Goal: Transaction & Acquisition: Purchase product/service

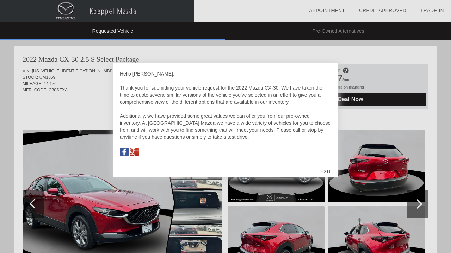
click at [327, 173] on div "EXIT" at bounding box center [325, 171] width 25 height 21
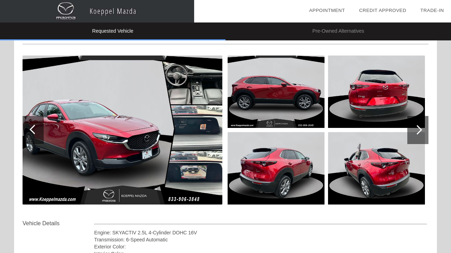
scroll to position [76, 0]
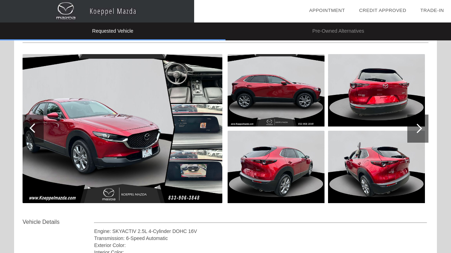
click at [133, 127] on img at bounding box center [123, 128] width 200 height 149
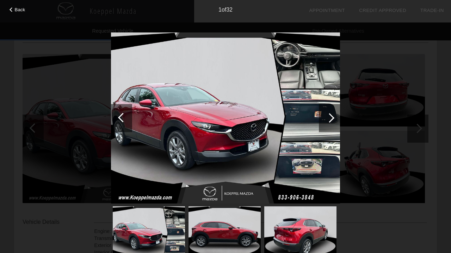
click at [334, 119] on div at bounding box center [329, 118] width 21 height 28
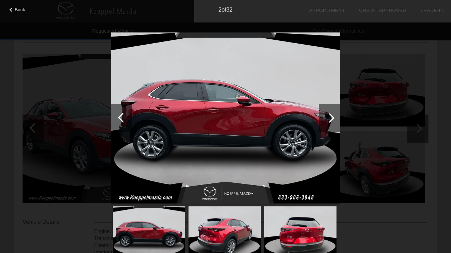
click at [334, 119] on div at bounding box center [329, 118] width 21 height 28
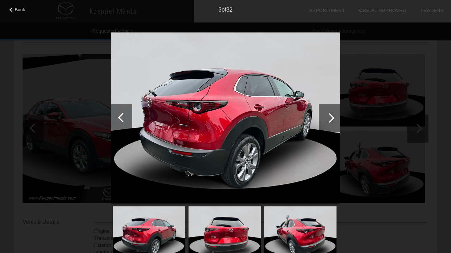
click at [334, 119] on div at bounding box center [329, 118] width 21 height 28
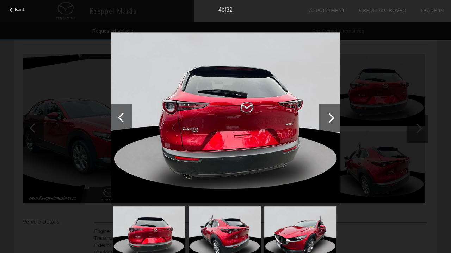
click at [334, 119] on div at bounding box center [329, 118] width 21 height 28
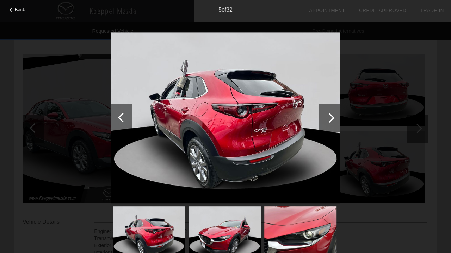
click at [334, 119] on div at bounding box center [329, 118] width 21 height 28
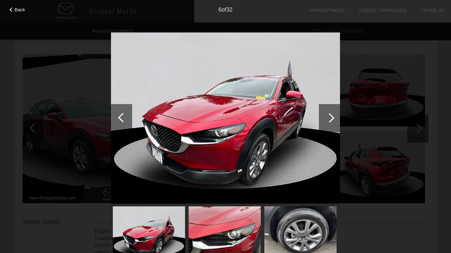
click at [334, 119] on div at bounding box center [329, 118] width 21 height 28
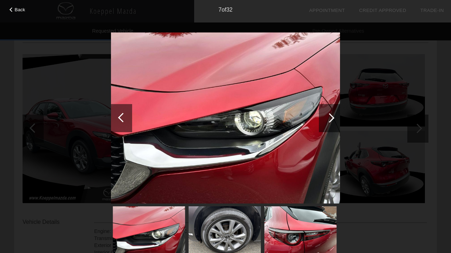
click at [334, 119] on div at bounding box center [329, 118] width 21 height 28
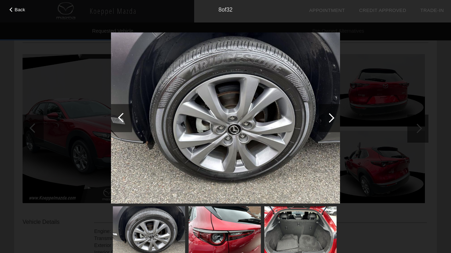
click at [334, 119] on div at bounding box center [329, 118] width 21 height 28
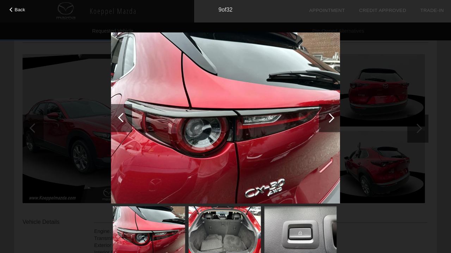
click at [334, 119] on div at bounding box center [329, 118] width 21 height 28
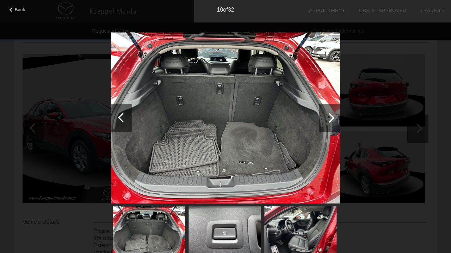
click at [334, 119] on div at bounding box center [329, 118] width 21 height 28
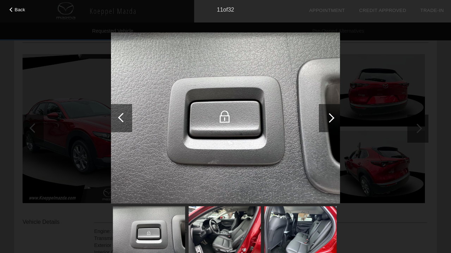
click at [334, 119] on div at bounding box center [329, 118] width 21 height 28
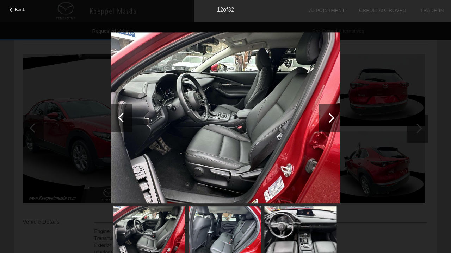
click at [334, 119] on div at bounding box center [329, 118] width 21 height 28
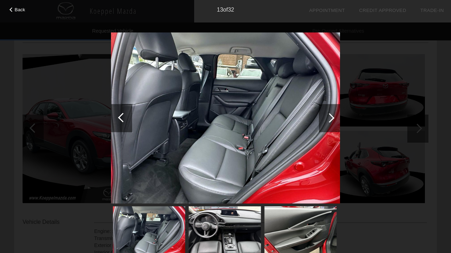
click at [334, 119] on div at bounding box center [329, 118] width 21 height 28
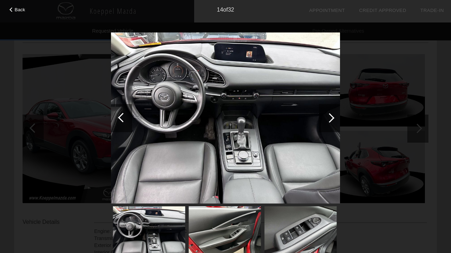
click at [330, 119] on div at bounding box center [330, 118] width 10 height 10
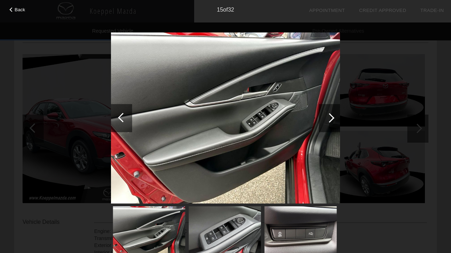
click at [330, 119] on div at bounding box center [330, 118] width 10 height 10
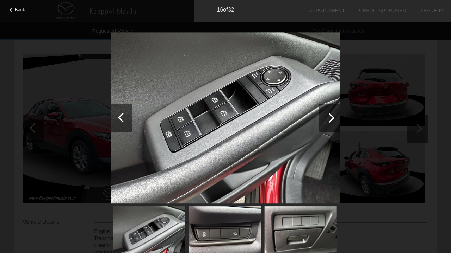
click at [330, 119] on div at bounding box center [330, 118] width 10 height 10
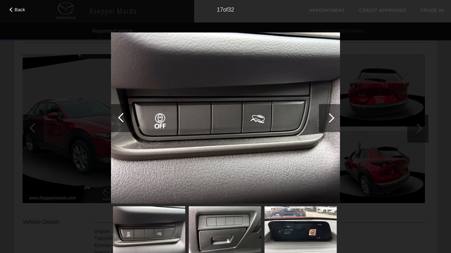
click at [330, 119] on div at bounding box center [330, 118] width 10 height 10
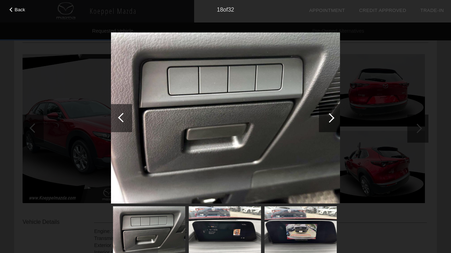
click at [330, 119] on div at bounding box center [330, 118] width 10 height 10
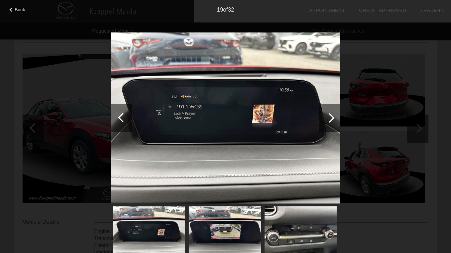
click at [330, 119] on div at bounding box center [330, 118] width 10 height 10
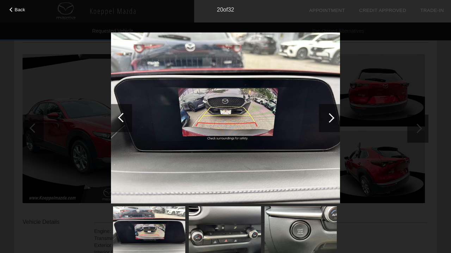
click at [330, 119] on div at bounding box center [330, 118] width 10 height 10
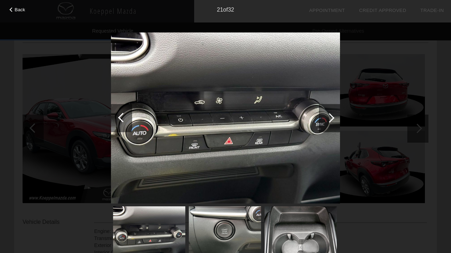
click at [330, 119] on div at bounding box center [330, 118] width 10 height 10
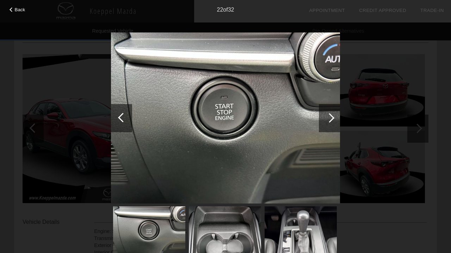
click at [330, 119] on div at bounding box center [330, 118] width 10 height 10
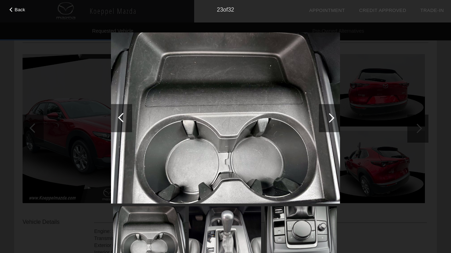
click at [330, 119] on div at bounding box center [330, 118] width 10 height 10
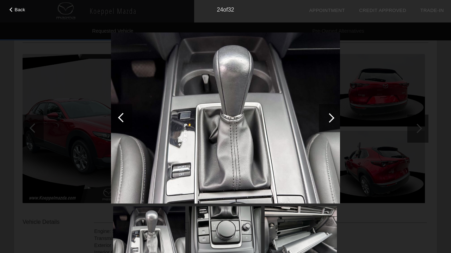
click at [330, 119] on div at bounding box center [330, 118] width 10 height 10
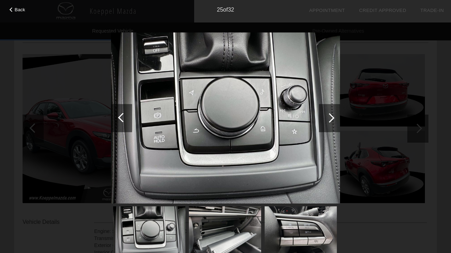
click at [330, 119] on div at bounding box center [330, 118] width 10 height 10
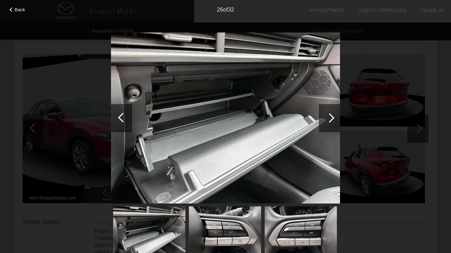
click at [330, 119] on div at bounding box center [330, 118] width 10 height 10
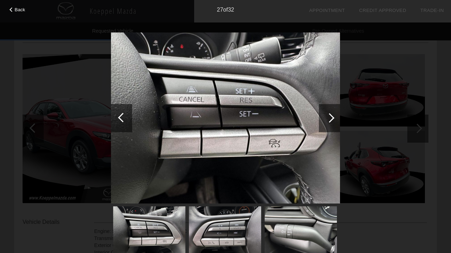
click at [330, 119] on div at bounding box center [330, 118] width 10 height 10
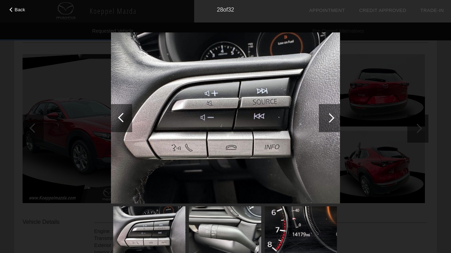
click at [330, 119] on div at bounding box center [330, 118] width 10 height 10
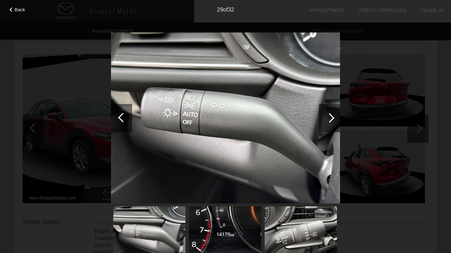
click at [330, 119] on div at bounding box center [330, 118] width 10 height 10
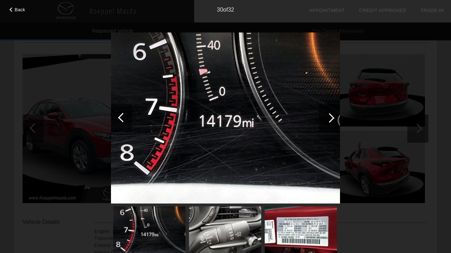
click at [329, 114] on div at bounding box center [330, 118] width 10 height 10
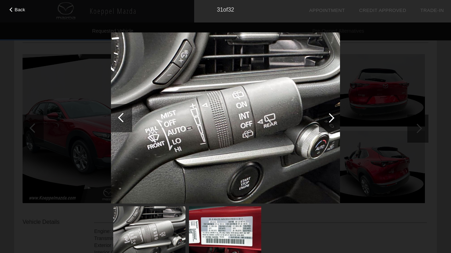
click at [329, 114] on div at bounding box center [330, 118] width 10 height 10
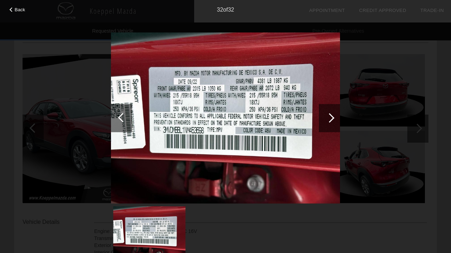
click at [329, 114] on div at bounding box center [330, 118] width 10 height 10
click at [330, 115] on div at bounding box center [330, 118] width 10 height 10
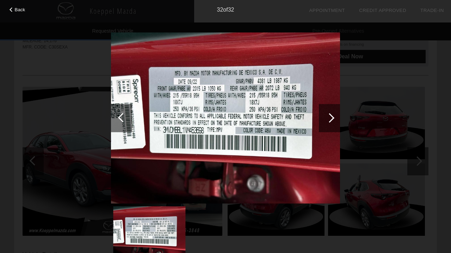
scroll to position [40, 0]
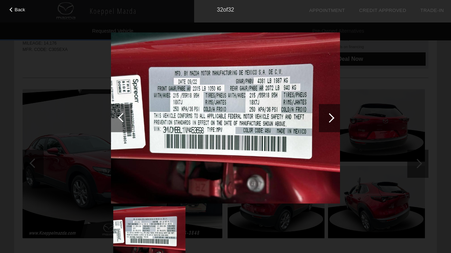
click at [15, 13] on div "32 of 32" at bounding box center [225, 7] width 451 height 14
click at [17, 8] on span "Back" at bounding box center [20, 9] width 11 height 5
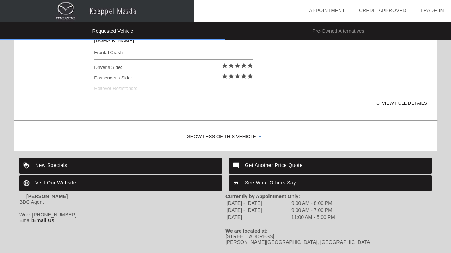
scroll to position [316, 0]
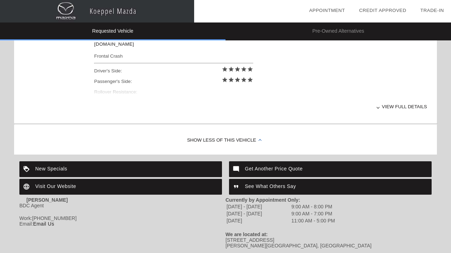
click at [389, 108] on div "View full details" at bounding box center [260, 106] width 333 height 17
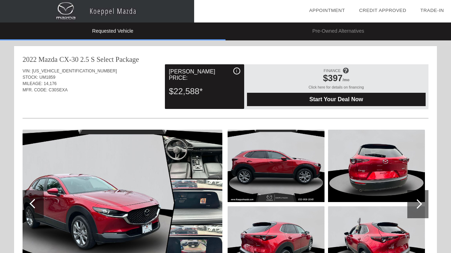
scroll to position [0, 0]
click at [334, 78] on span "$397" at bounding box center [333, 78] width 20 height 10
